Goal: Check status: Check status

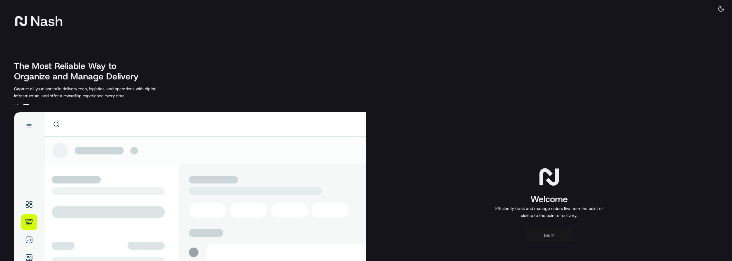
drag, startPoint x: 551, startPoint y: 237, endPoint x: 550, endPoint y: 245, distance: 7.6
click at [551, 237] on button "Log in" at bounding box center [548, 236] width 47 height 14
